Goal: Task Accomplishment & Management: Manage account settings

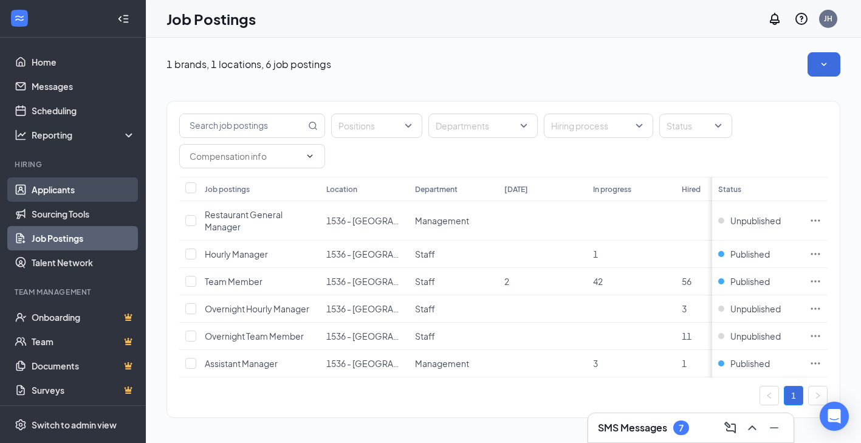
click at [41, 179] on link "Applicants" at bounding box center [84, 189] width 104 height 24
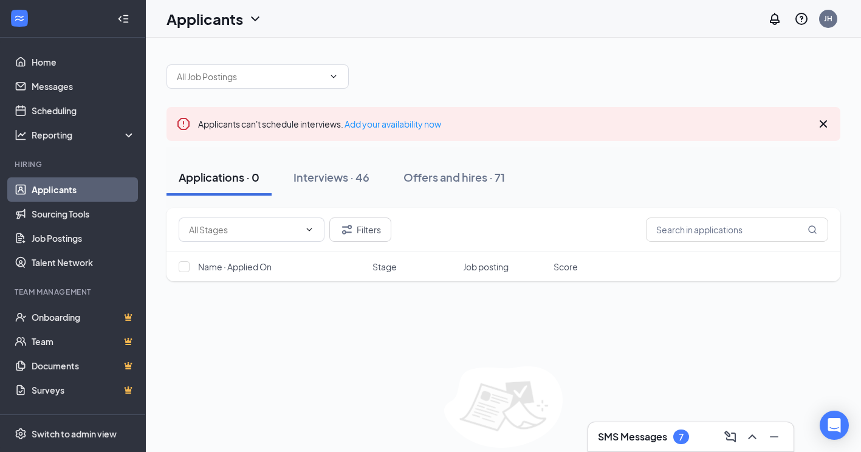
click at [679, 243] on div "Filters" at bounding box center [503, 230] width 674 height 44
click at [688, 229] on input "text" at bounding box center [737, 229] width 182 height 24
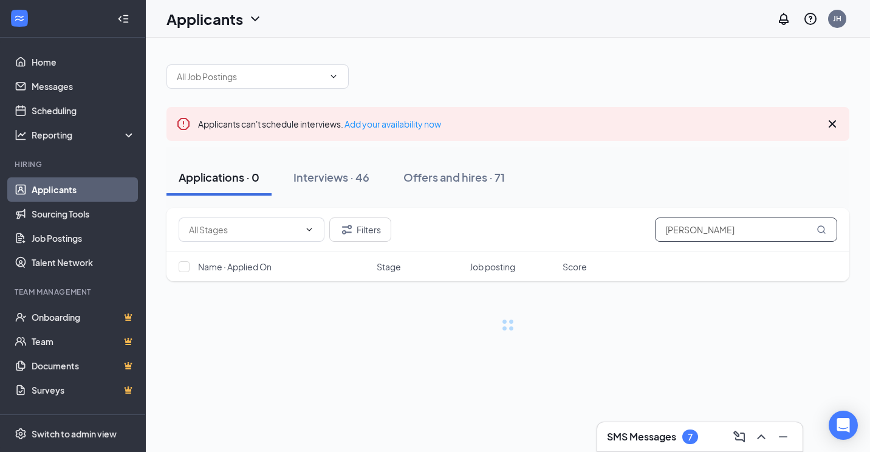
type input "[PERSON_NAME]"
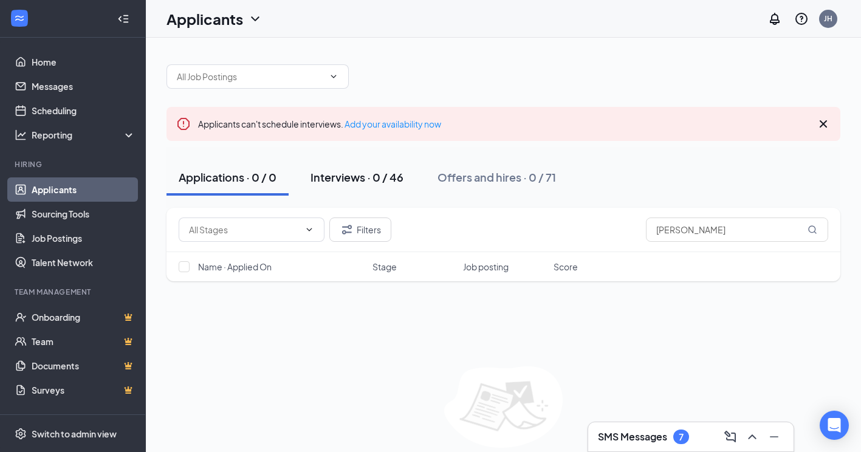
click at [349, 162] on button "Interviews · 0 / 46" at bounding box center [356, 177] width 117 height 36
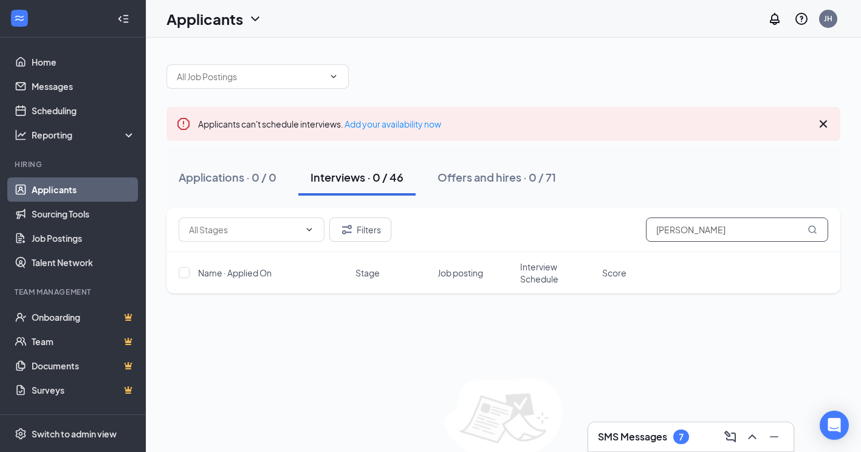
click at [720, 226] on input "[PERSON_NAME]" at bounding box center [737, 229] width 182 height 24
click at [384, 193] on button "Interviews · 0 / 46" at bounding box center [356, 177] width 117 height 36
click at [811, 233] on icon "MagnifyingGlass" at bounding box center [812, 229] width 8 height 8
click at [804, 232] on input "[PERSON_NAME]" at bounding box center [737, 229] width 182 height 24
type input "j"
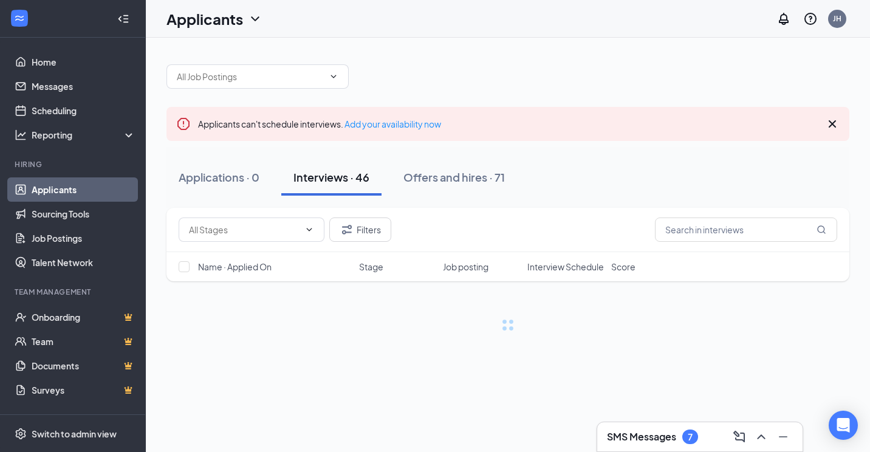
click at [337, 203] on div "Applications · 0 Interviews · 46 Offers and hires · 71" at bounding box center [507, 177] width 683 height 61
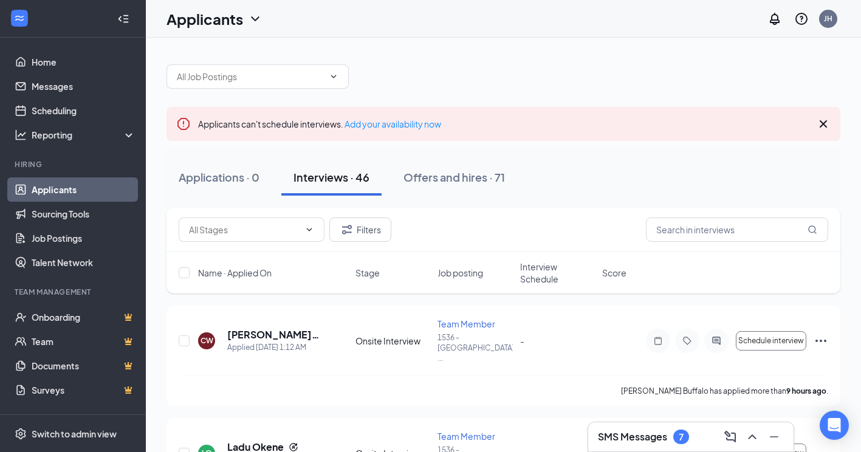
click at [338, 185] on button "Interviews · 46" at bounding box center [331, 177] width 100 height 36
click at [813, 330] on div "Schedule interview" at bounding box center [737, 341] width 182 height 24
click at [818, 333] on icon "Ellipses" at bounding box center [820, 340] width 15 height 15
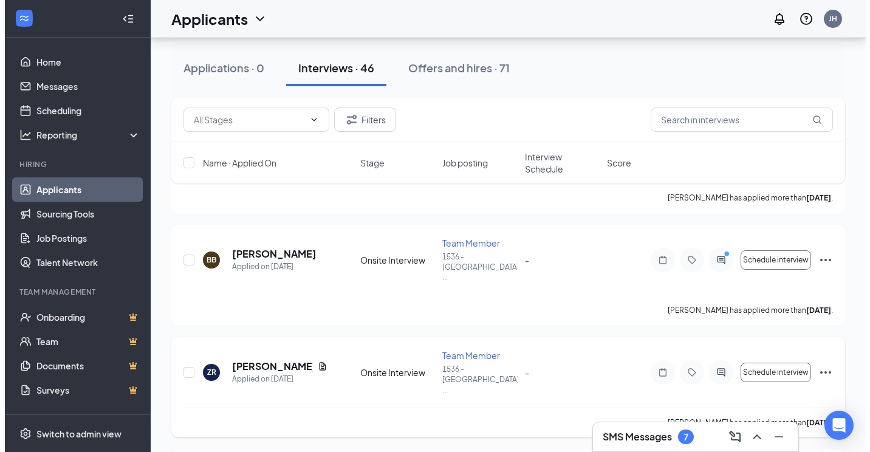
scroll to position [1093, 0]
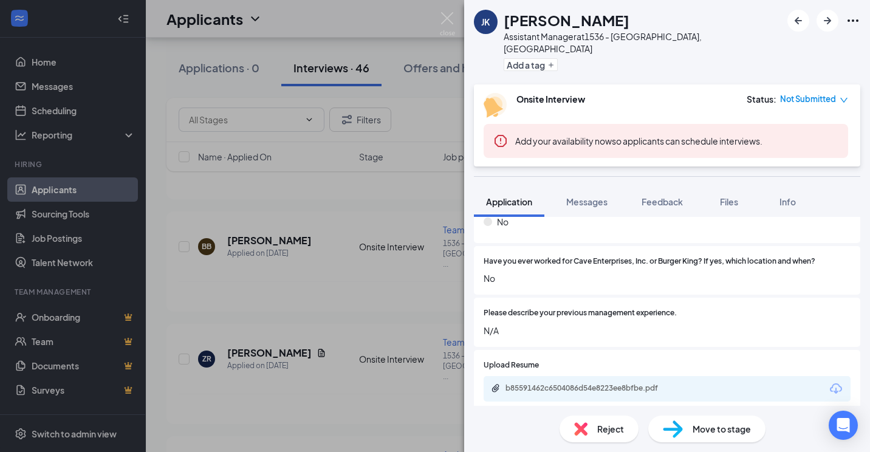
scroll to position [425, 0]
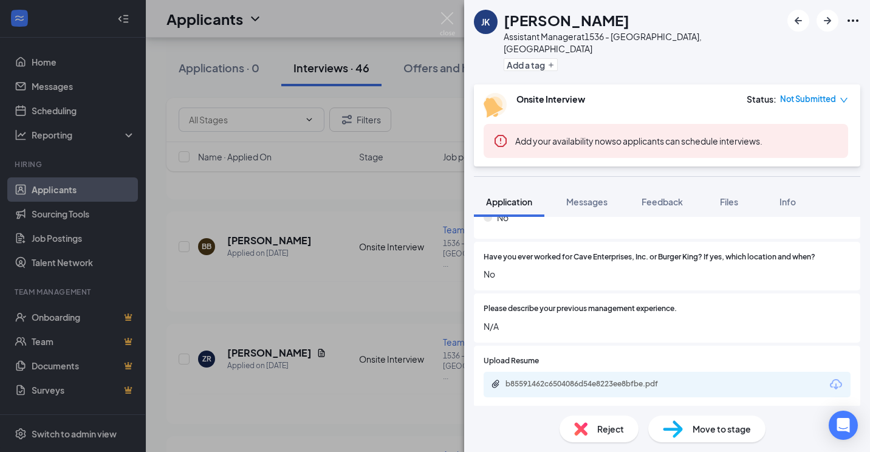
click at [582, 372] on div "b85591462c6504086d54e8223ee8bfbe.pdf" at bounding box center [666, 385] width 367 height 26
click at [584, 372] on div "b85591462c6504086d54e8223ee8bfbe.pdf" at bounding box center [666, 385] width 367 height 26
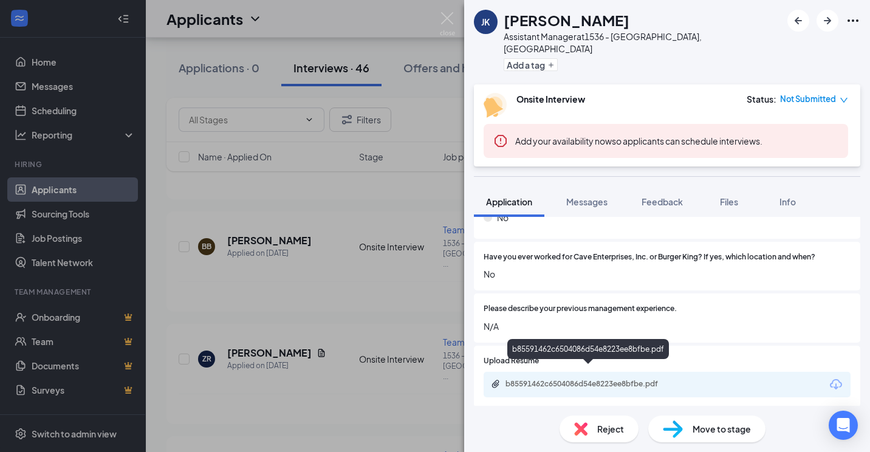
click at [584, 379] on div "b85591462c6504086d54e8223ee8bfbe.pdf" at bounding box center [590, 384] width 170 height 10
